Goal: Book appointment/travel/reservation

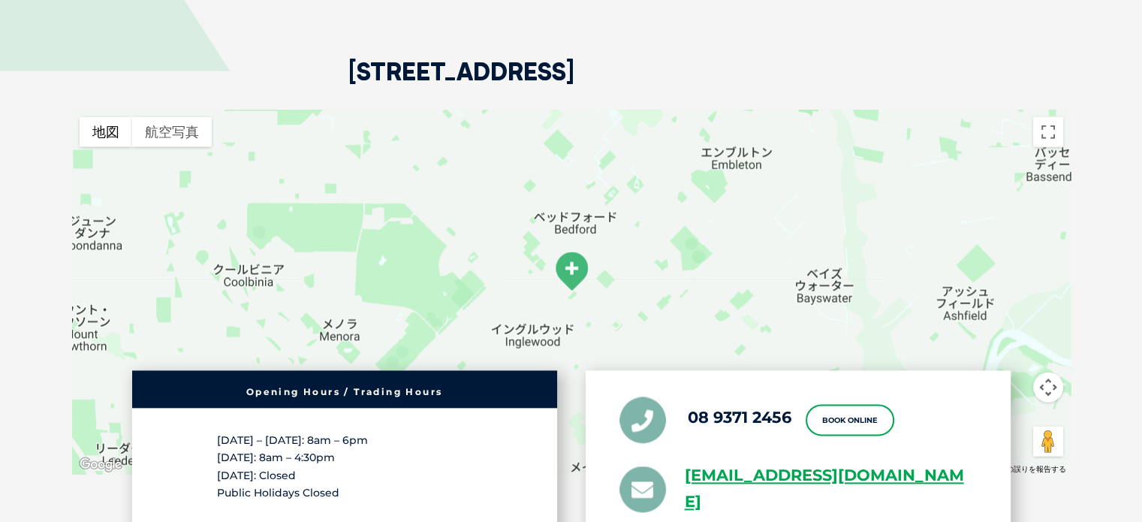
scroll to position [3765, 0]
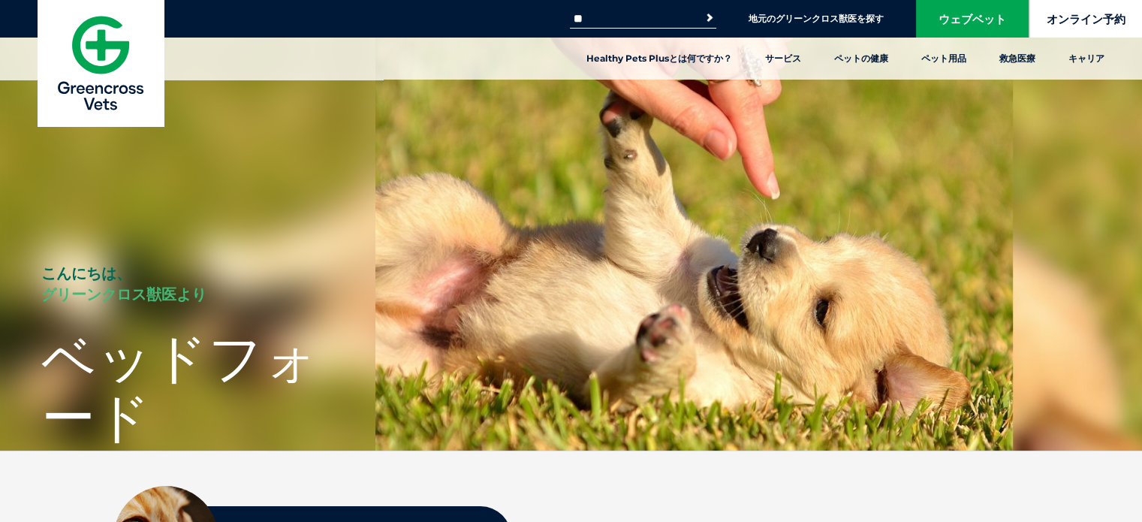
click at [1096, 17] on font "オンライン予約" at bounding box center [1085, 19] width 79 height 14
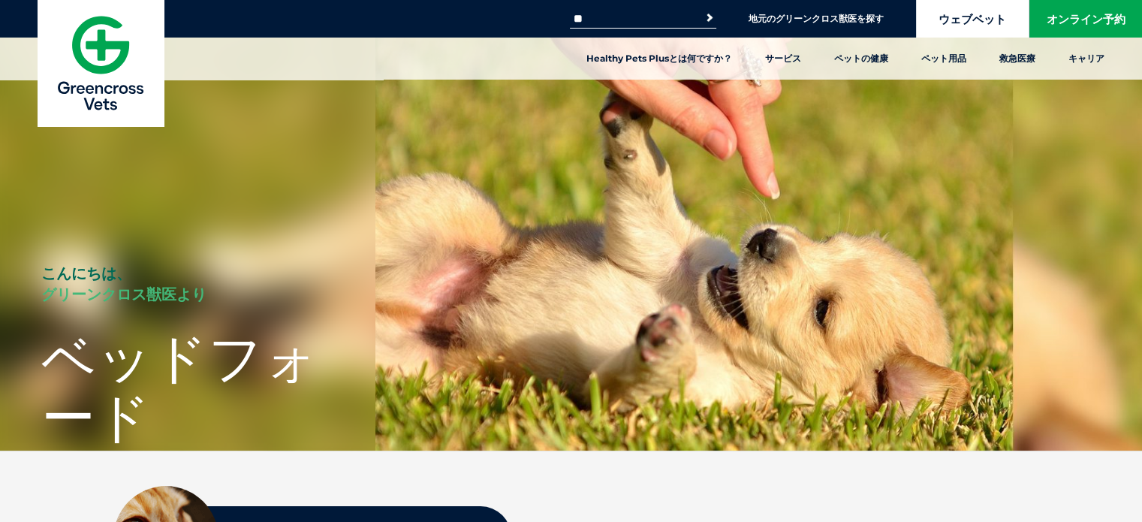
click at [975, 29] on link "ウェブベット" at bounding box center [972, 19] width 113 height 38
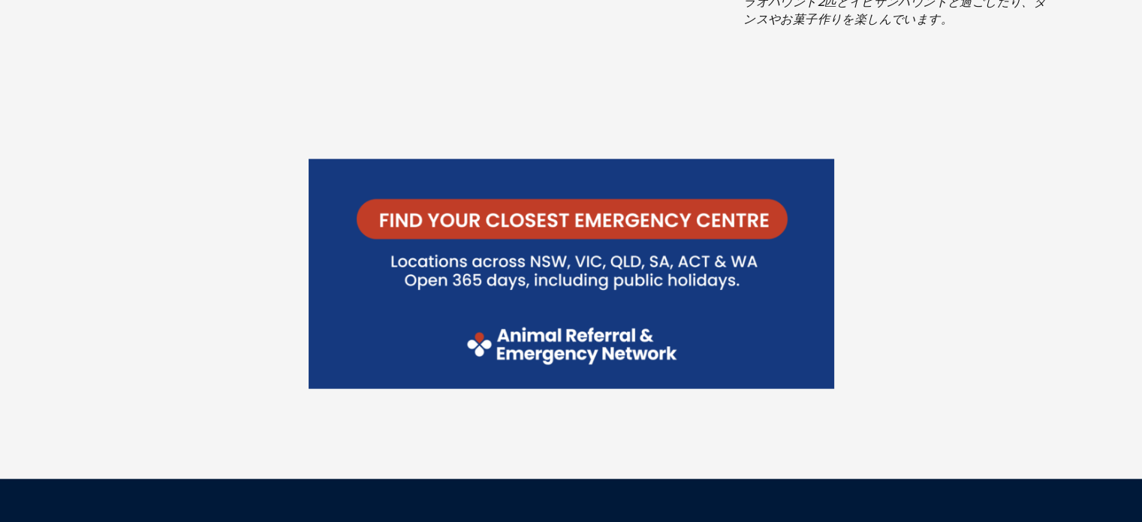
scroll to position [3539, 0]
